Goal: Task Accomplishment & Management: Manage account settings

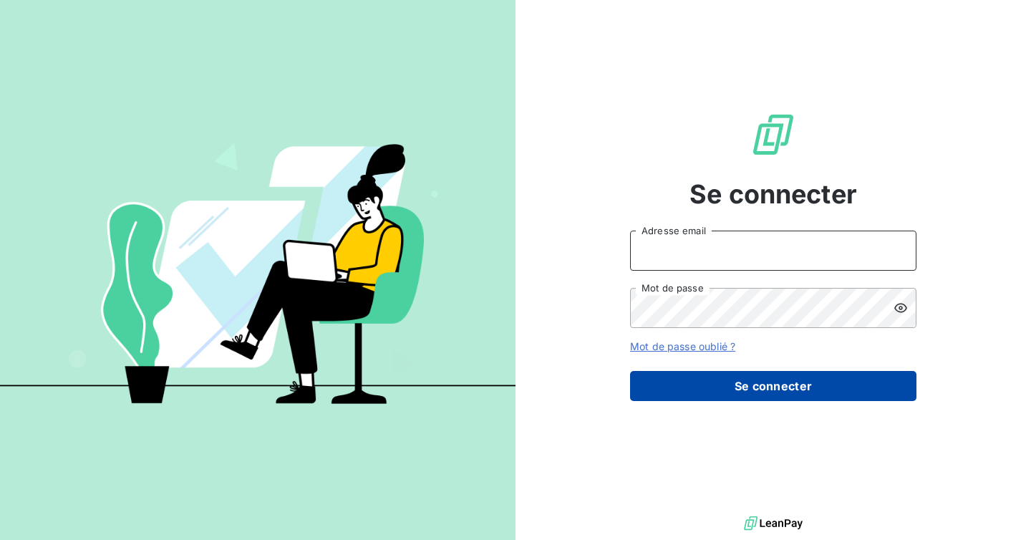
type input "[EMAIL_ADDRESS][DOMAIN_NAME]"
click at [744, 384] on button "Se connecter" at bounding box center [773, 386] width 286 height 30
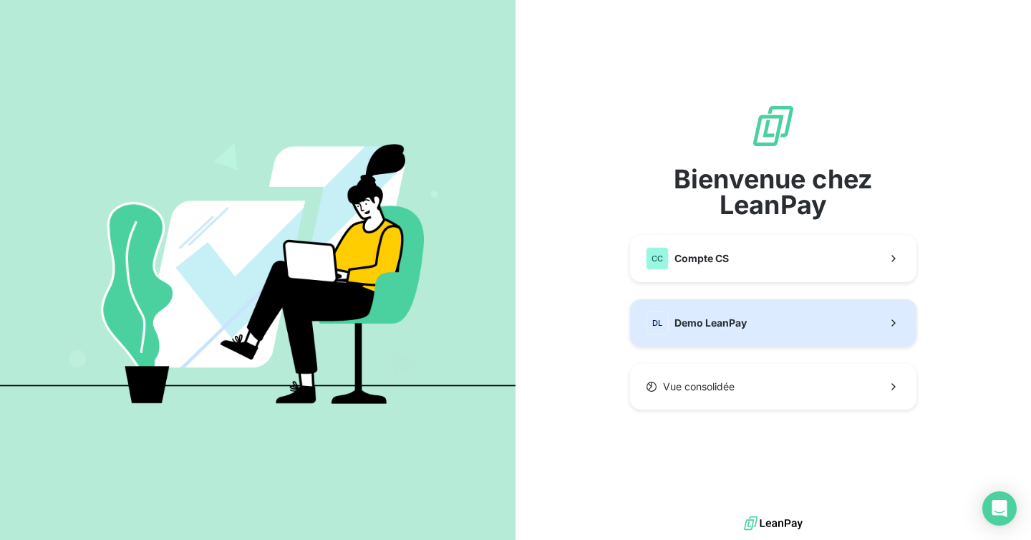
click at [779, 326] on button "DL Demo LeanPay" at bounding box center [773, 322] width 286 height 47
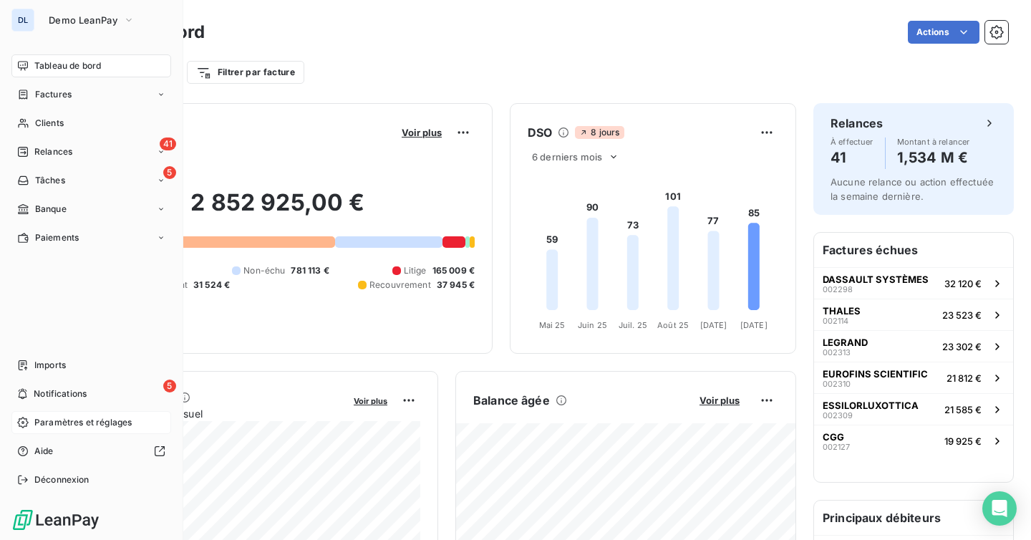
click at [87, 423] on span "Paramètres et réglages" at bounding box center [82, 422] width 97 height 13
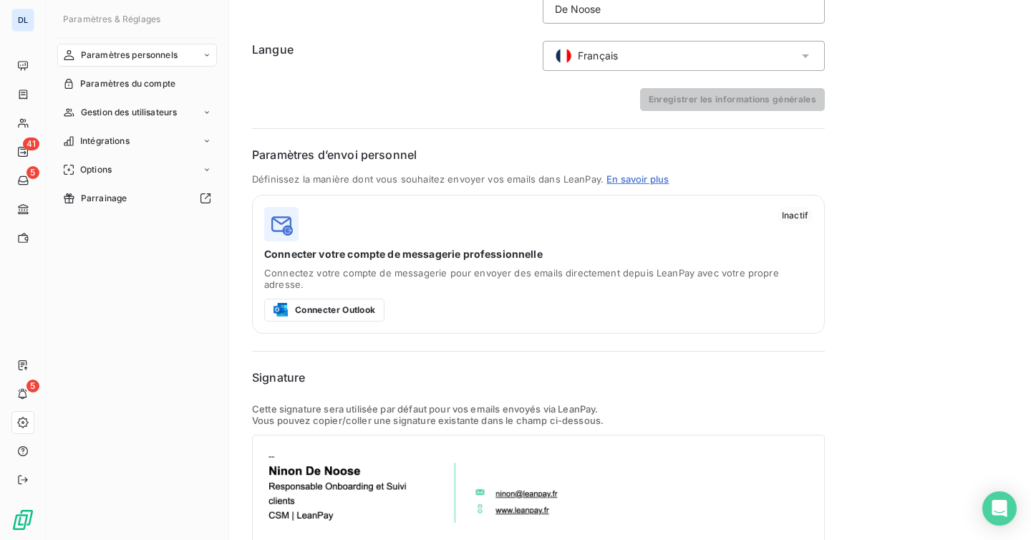
scroll to position [250, 0]
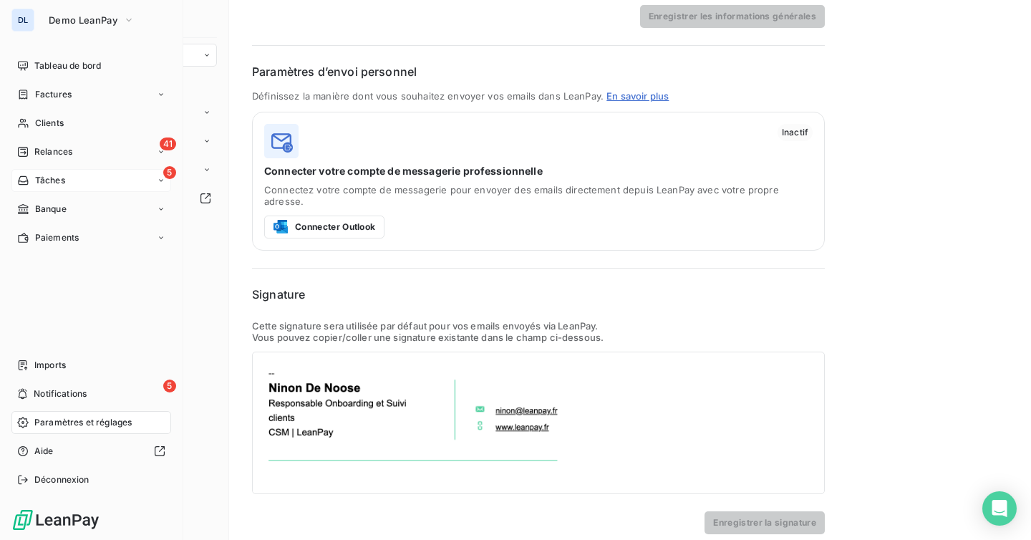
click at [22, 175] on icon at bounding box center [23, 180] width 12 height 11
click at [62, 147] on span "Relances" at bounding box center [53, 151] width 38 height 13
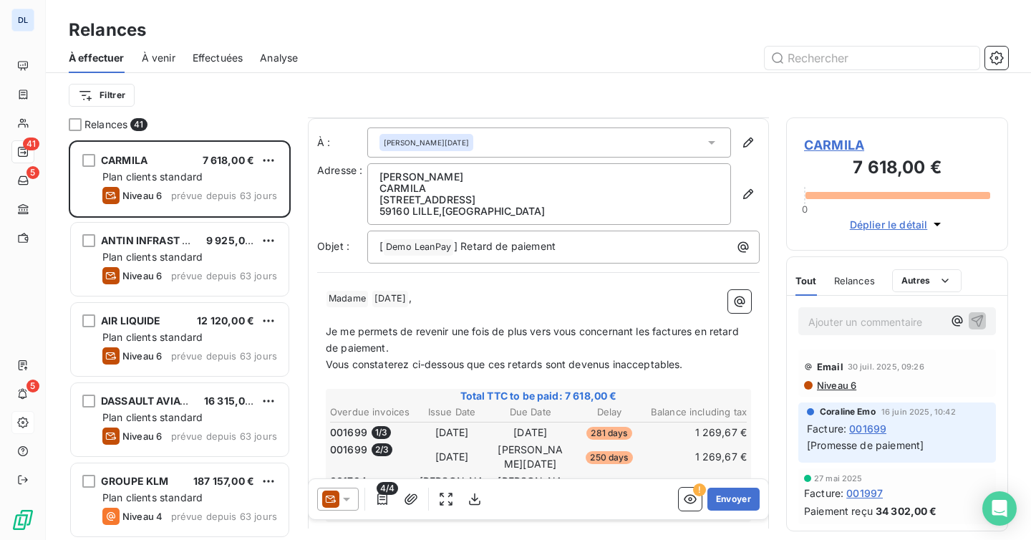
scroll to position [235, 0]
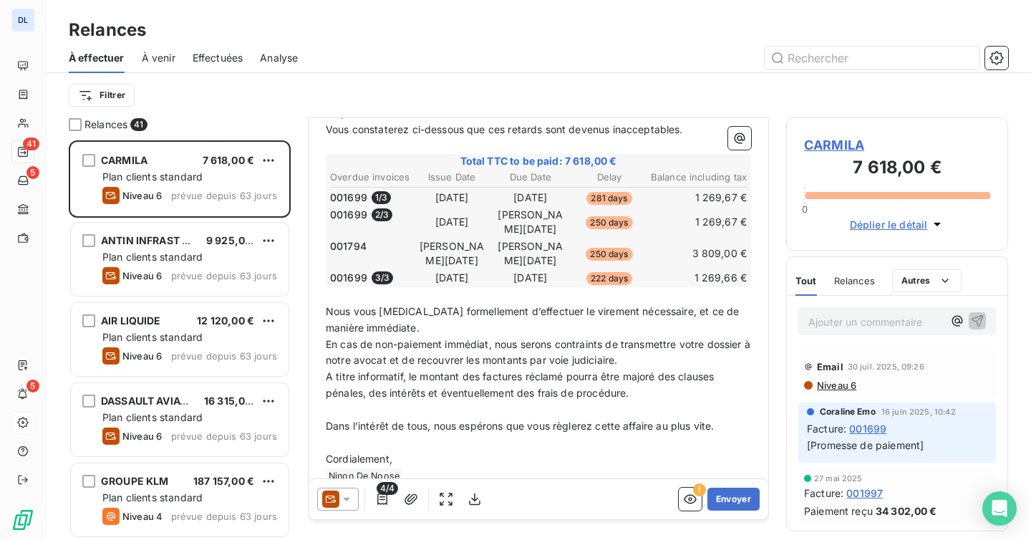
click at [329, 468] on span "Ninon De Noose ﻿" at bounding box center [363, 476] width 75 height 16
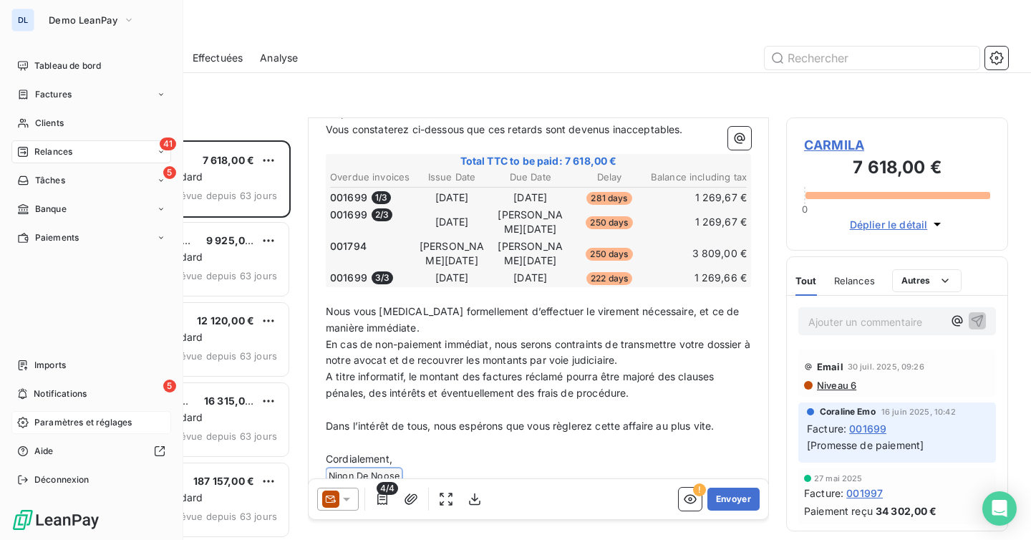
click at [48, 420] on span "Paramètres et réglages" at bounding box center [82, 422] width 97 height 13
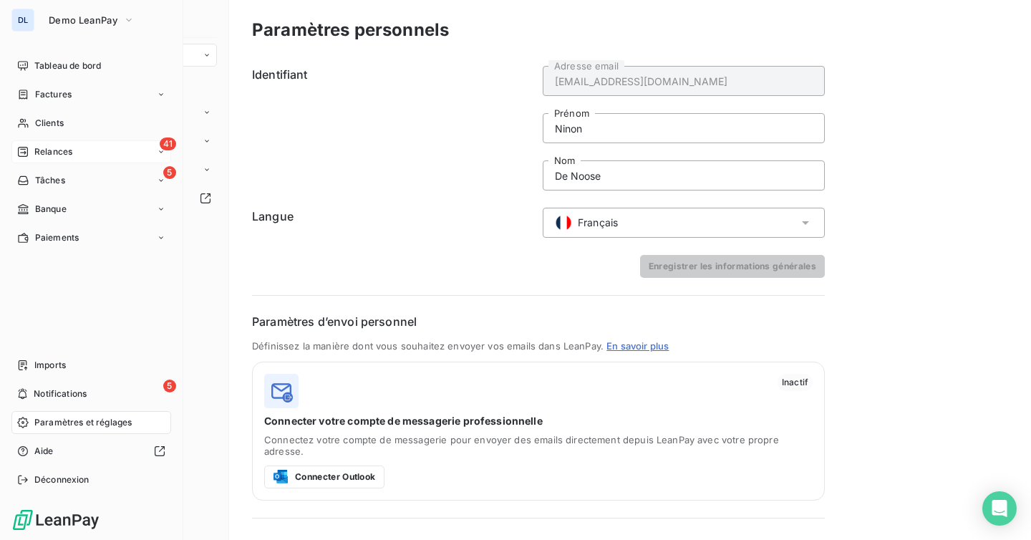
click at [81, 155] on div "41 Relances" at bounding box center [91, 151] width 160 height 23
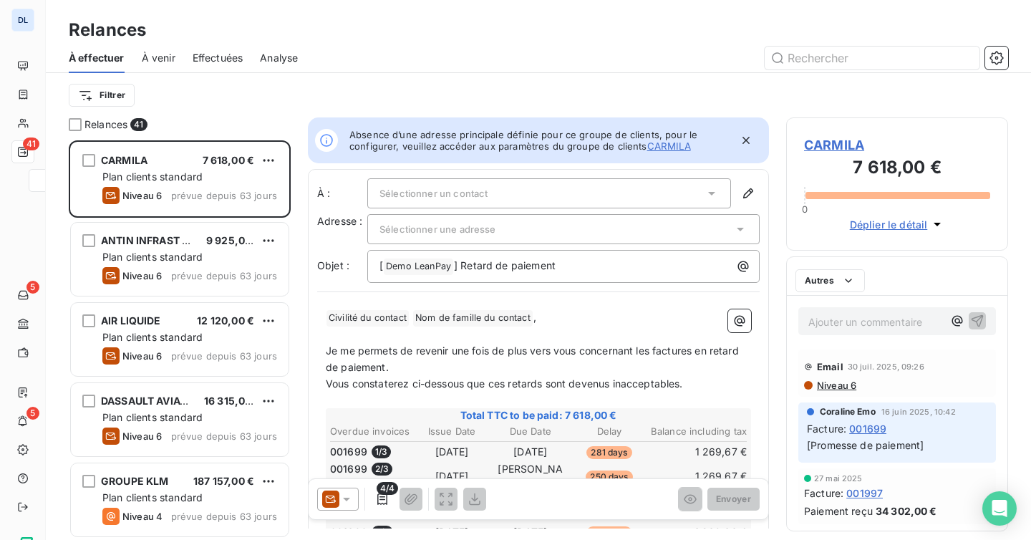
scroll to position [399, 222]
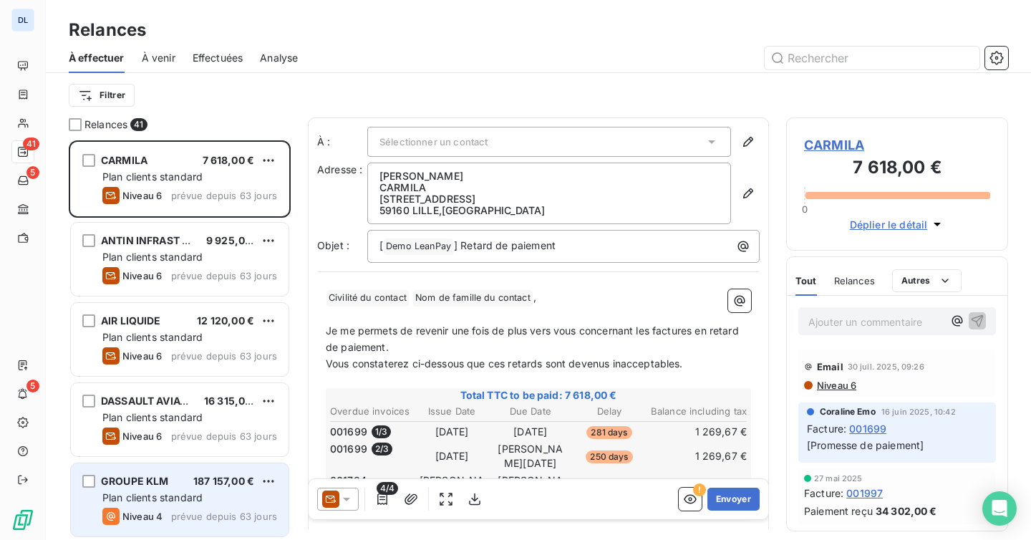
click at [194, 528] on div "GROUPE KLM 187 157,00 € Plan clients standard Niveau 4 prévue depuis 63 jours" at bounding box center [180, 499] width 218 height 73
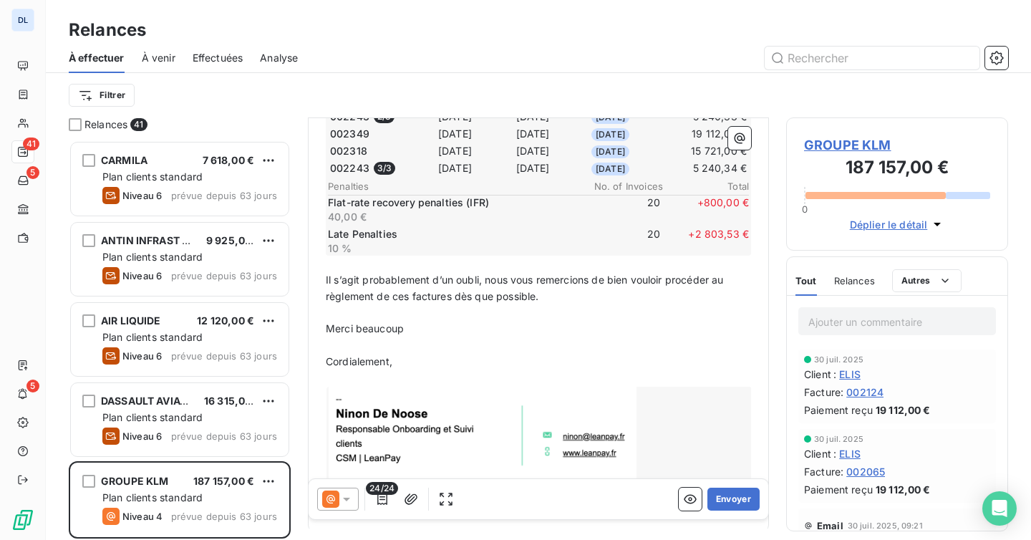
scroll to position [778, 0]
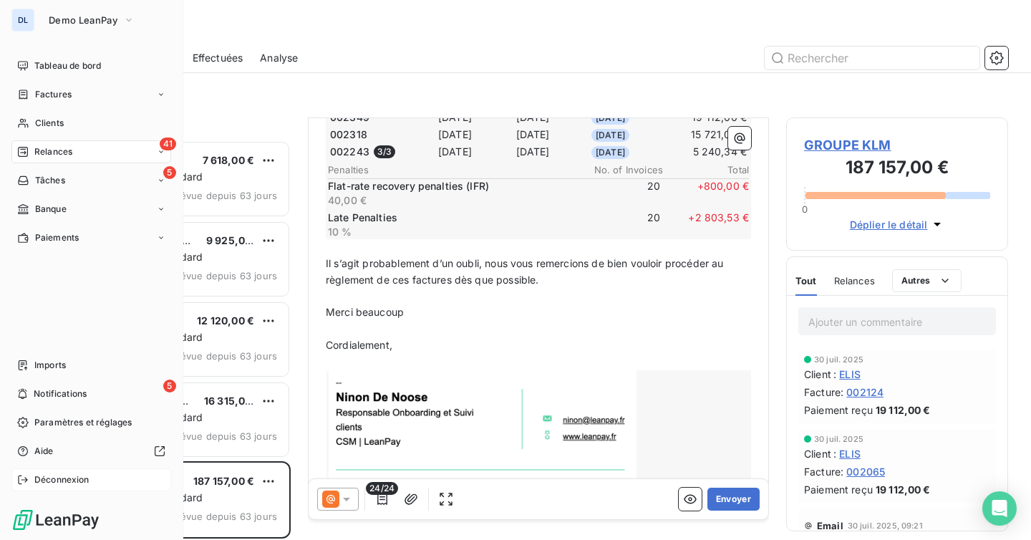
click at [72, 475] on span "Déconnexion" at bounding box center [61, 479] width 55 height 13
